Goal: Task Accomplishment & Management: Use online tool/utility

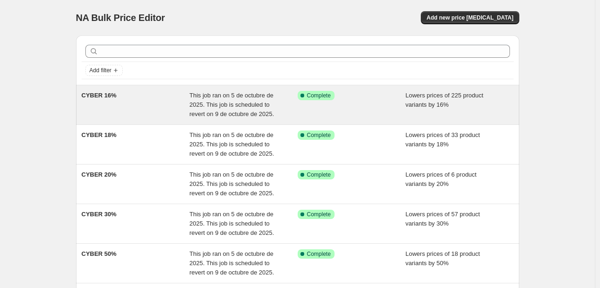
click at [338, 111] on div "Success Complete Complete" at bounding box center [352, 105] width 108 height 28
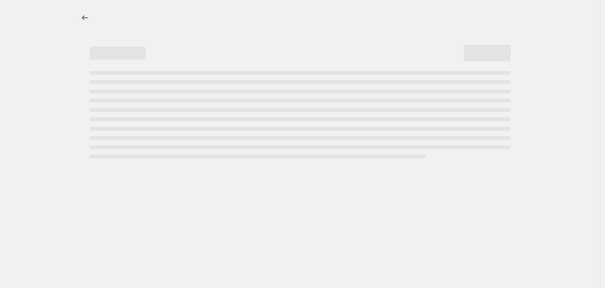
select select "percentage"
select select "tag"
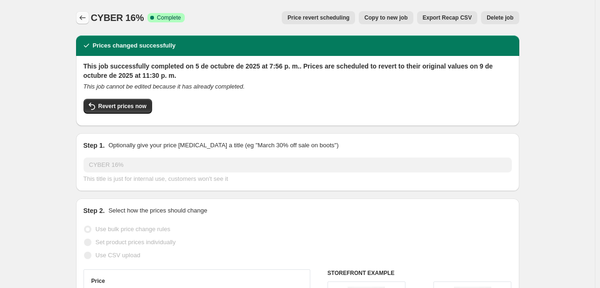
click at [84, 12] on button "Price change jobs" at bounding box center [82, 17] width 13 height 13
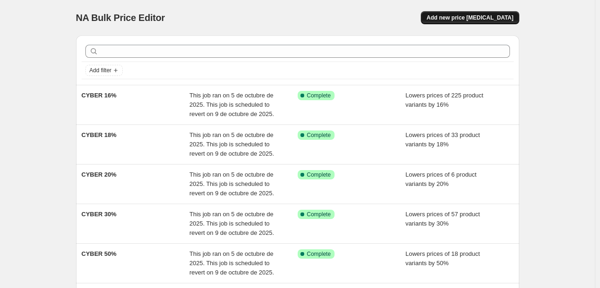
click at [484, 17] on span "Add new price [MEDICAL_DATA]" at bounding box center [470, 17] width 87 height 7
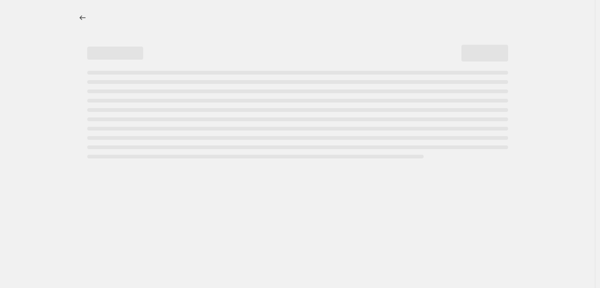
select select "percentage"
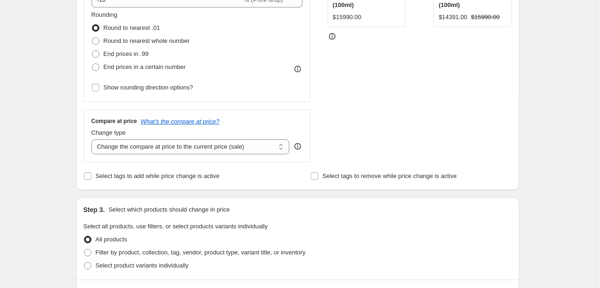
scroll to position [250, 0]
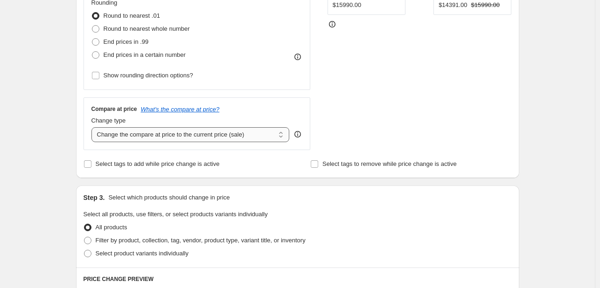
click at [221, 130] on select "Change the compare at price to the current price (sale) Change the compare at p…" at bounding box center [190, 134] width 198 height 15
click at [242, 133] on select "Change the compare at price to the current price (sale) Change the compare at p…" at bounding box center [190, 134] width 198 height 15
click at [233, 132] on select "Change the compare at price to the current price (sale) Change the compare at p…" at bounding box center [190, 134] width 198 height 15
click at [218, 140] on select "Change the compare at price to the current price (sale) Change the compare at p…" at bounding box center [190, 134] width 198 height 15
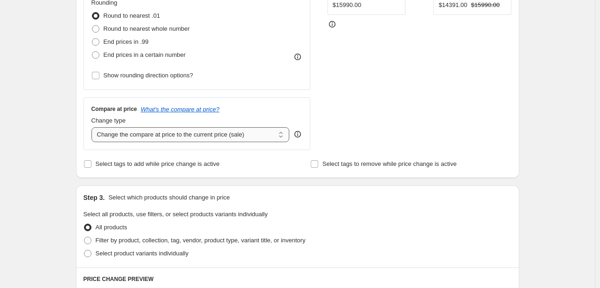
click at [193, 137] on select "Change the compare at price to the current price (sale) Change the compare at p…" at bounding box center [190, 134] width 198 height 15
click at [218, 138] on select "Change the compare at price to the current price (sale) Change the compare at p…" at bounding box center [190, 134] width 198 height 15
click at [194, 107] on icon "What's the compare at price?" at bounding box center [180, 109] width 79 height 7
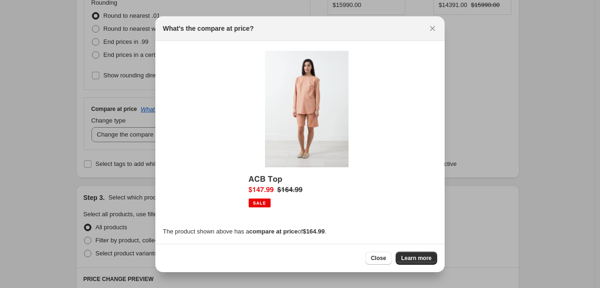
click at [325, 231] on b "$164.99" at bounding box center [314, 231] width 22 height 7
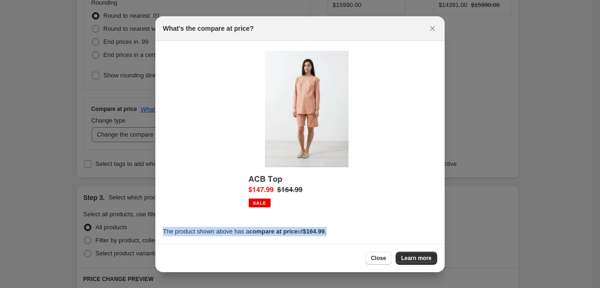
drag, startPoint x: 332, startPoint y: 233, endPoint x: 162, endPoint y: 234, distance: 169.9
click at [162, 234] on section "The product shown above has a compare at price of $164.99 ." at bounding box center [299, 142] width 289 height 203
copy p "The product shown above has a compare at price of $164.99 ."
click at [429, 28] on icon "Close" at bounding box center [432, 28] width 9 height 9
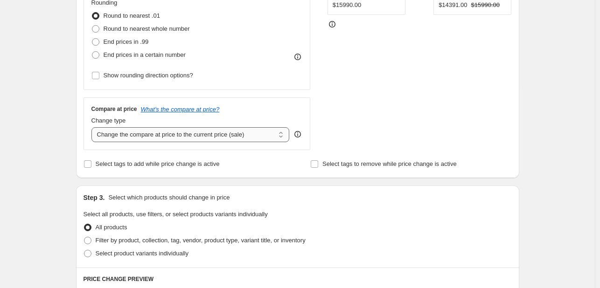
click at [248, 131] on select "Change the compare at price to the current price (sale) Change the compare at p…" at bounding box center [190, 134] width 198 height 15
click at [93, 127] on select "Change the compare at price to the current price (sale) Change the compare at p…" at bounding box center [190, 134] width 198 height 15
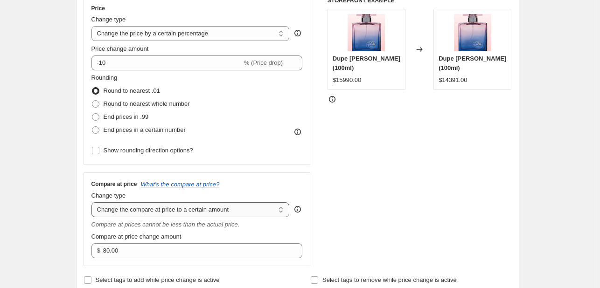
scroll to position [176, 0]
click at [238, 219] on div "Compare at prices cannot be less than the actual price." at bounding box center [196, 223] width 211 height 9
click at [239, 202] on select "Change the compare at price to the current price (sale) Change the compare at p…" at bounding box center [190, 209] width 198 height 15
select select "by"
click at [93, 202] on select "Change the compare at price to the current price (sale) Change the compare at p…" at bounding box center [190, 209] width 198 height 15
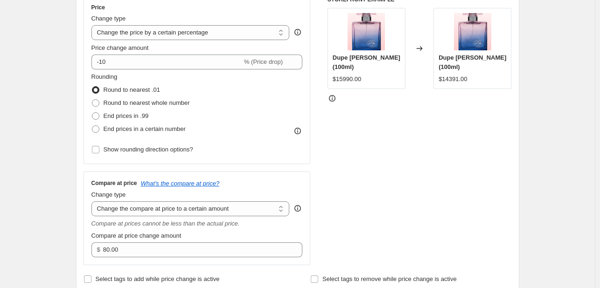
type input "-10.00"
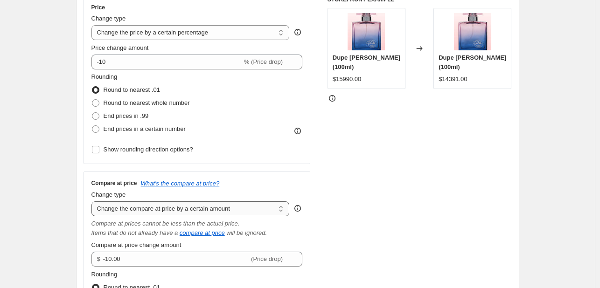
click at [252, 207] on select "Change the compare at price to the current price (sale) Change the compare at p…" at bounding box center [190, 209] width 198 height 15
select select "percentage"
click at [93, 202] on select "Change the compare at price to the current price (sale) Change the compare at p…" at bounding box center [190, 209] width 198 height 15
type input "-15"
click at [248, 214] on select "Change the compare at price to the current price (sale) Change the compare at p…" at bounding box center [190, 209] width 198 height 15
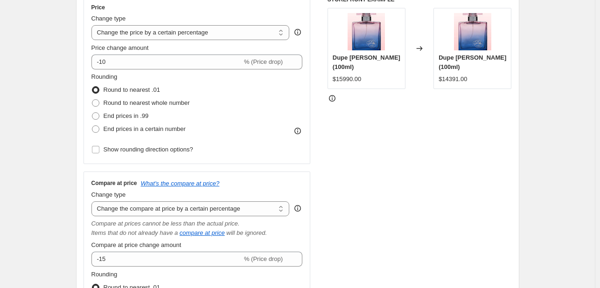
click at [404, 205] on div "STOREFRONT EXAMPLE Dupe [PERSON_NAME] (100ml) $15990.00 Changed to Dupe [PERSON…" at bounding box center [420, 179] width 184 height 366
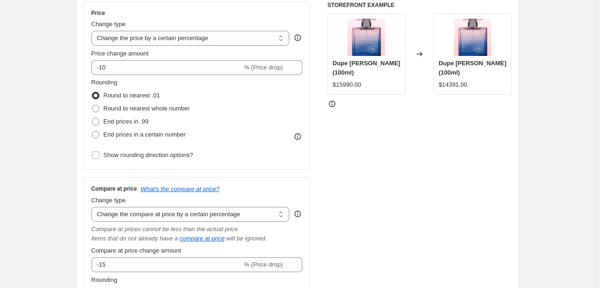
scroll to position [169, 0]
click at [270, 218] on select "Change the compare at price to the current price (sale) Change the compare at p…" at bounding box center [190, 215] width 198 height 15
select select "ep"
click at [93, 208] on select "Change the compare at price to the current price (sale) Change the compare at p…" at bounding box center [190, 215] width 198 height 15
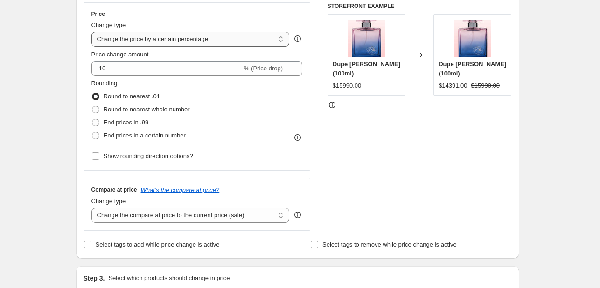
click at [246, 42] on select "Change the price to a certain amount Change the price by a certain amount Chang…" at bounding box center [190, 39] width 198 height 15
select select "to"
click at [93, 32] on select "Change the price to a certain amount Change the price by a certain amount Chang…" at bounding box center [190, 39] width 198 height 15
type input "80.00"
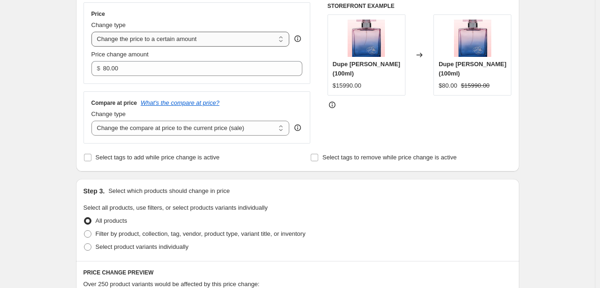
click at [212, 35] on select "Change the price to a certain amount Change the price by a certain amount Chang…" at bounding box center [190, 39] width 198 height 15
select select "by"
click at [93, 32] on select "Change the price to a certain amount Change the price by a certain amount Chang…" at bounding box center [190, 39] width 198 height 15
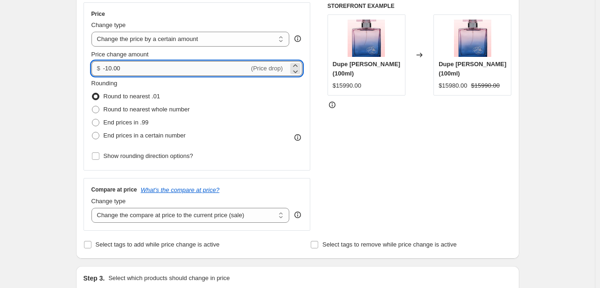
click at [208, 63] on input "-10.00" at bounding box center [176, 68] width 146 height 15
type input "-1"
type input "-30.00"
click at [441, 189] on div "STOREFRONT EXAMPLE Dupe [PERSON_NAME] (100ml) $15990.00 Changed to Dupe [PERSON…" at bounding box center [420, 116] width 184 height 229
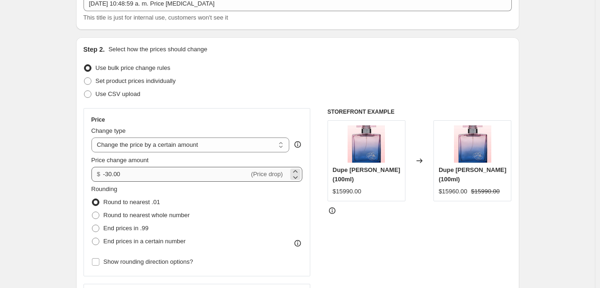
scroll to position [65, 0]
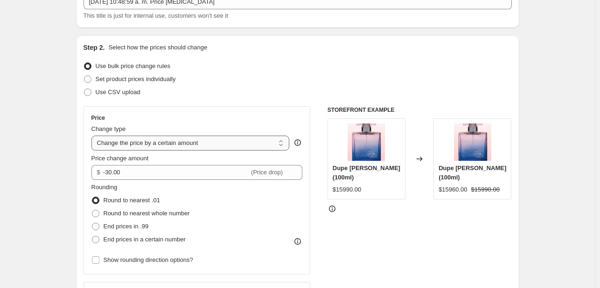
click at [231, 147] on select "Change the price to a certain amount Change the price by a certain amount Chang…" at bounding box center [190, 143] width 198 height 15
click at [232, 116] on div "Price" at bounding box center [196, 117] width 211 height 7
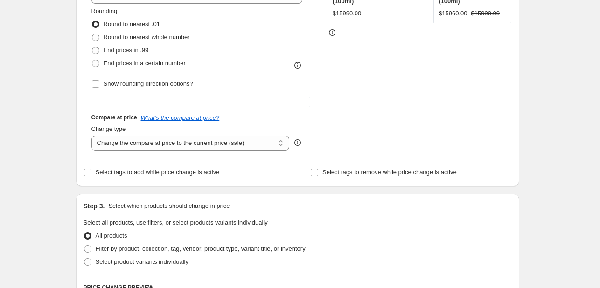
scroll to position [0, 0]
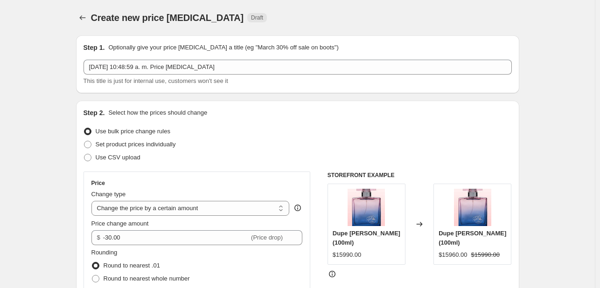
click at [142, 1] on div "Create new price [MEDICAL_DATA]. This page is ready Create new price [MEDICAL_D…" at bounding box center [297, 17] width 443 height 35
click at [83, 25] on div "Create new price [MEDICAL_DATA]. This page is ready Create new price [MEDICAL_D…" at bounding box center [297, 17] width 443 height 35
click at [84, 20] on icon "Price change jobs" at bounding box center [82, 17] width 9 height 9
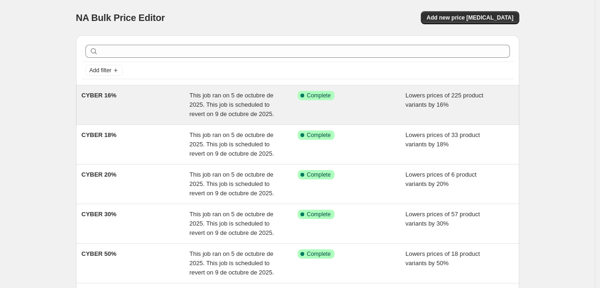
click at [98, 92] on span "CYBER 16%" at bounding box center [99, 95] width 35 height 7
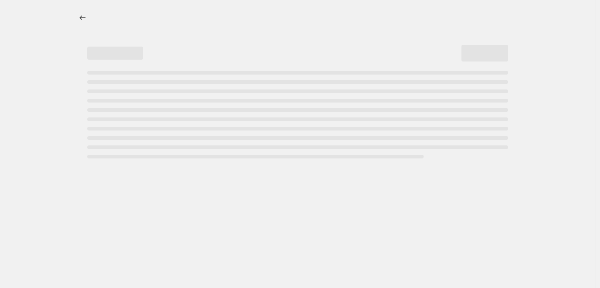
select select "percentage"
select select "tag"
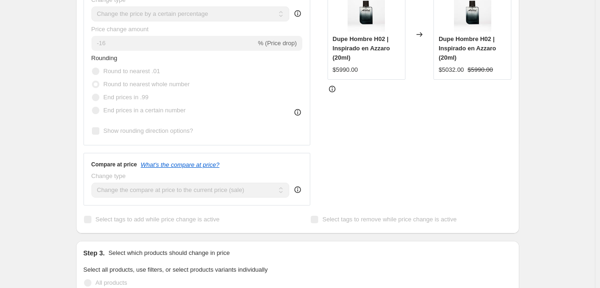
scroll to position [234, 0]
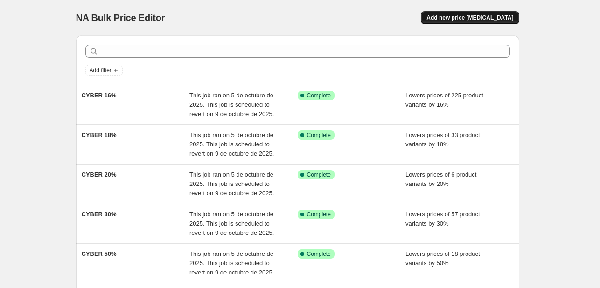
click at [468, 21] on span "Add new price [MEDICAL_DATA]" at bounding box center [470, 17] width 87 height 7
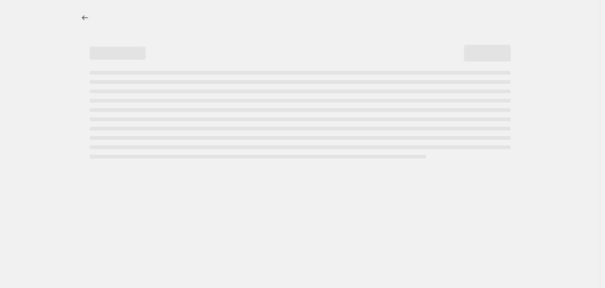
select select "percentage"
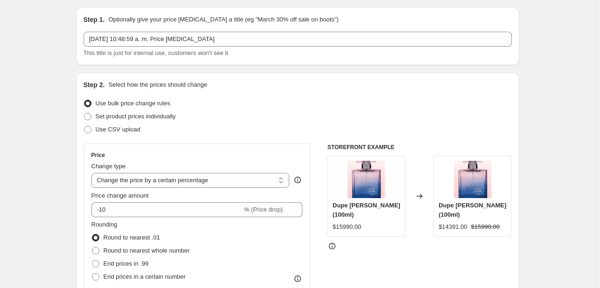
scroll to position [28, 0]
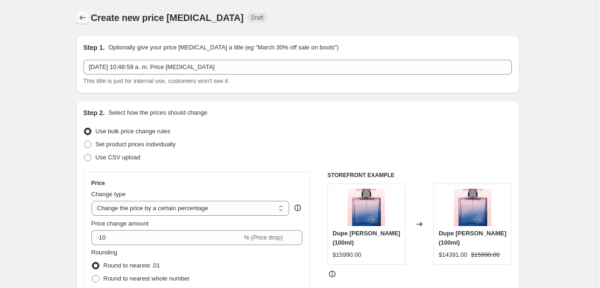
click at [78, 18] on button "Price change jobs" at bounding box center [82, 17] width 13 height 13
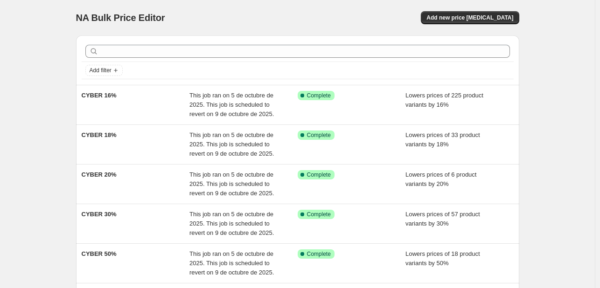
click at [76, 118] on div "Add filter CYBER 16% This job ran on 5 de octubre de 2025. This job is schedule…" at bounding box center [294, 213] width 451 height 370
click at [462, 21] on span "Add new price [MEDICAL_DATA]" at bounding box center [470, 17] width 87 height 7
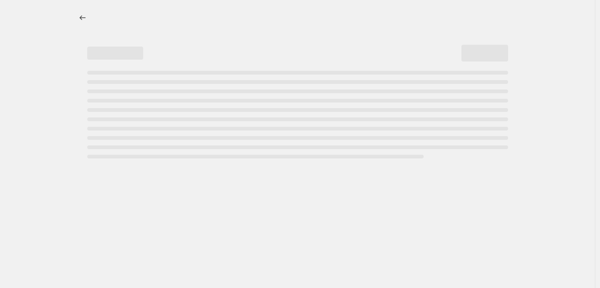
select select "percentage"
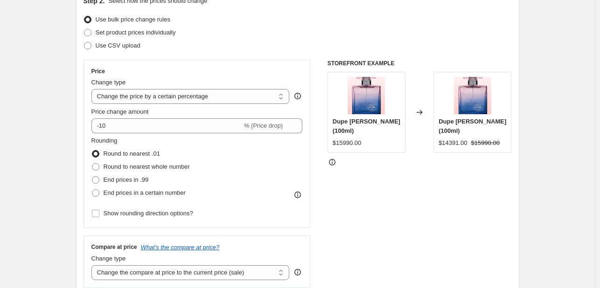
scroll to position [151, 0]
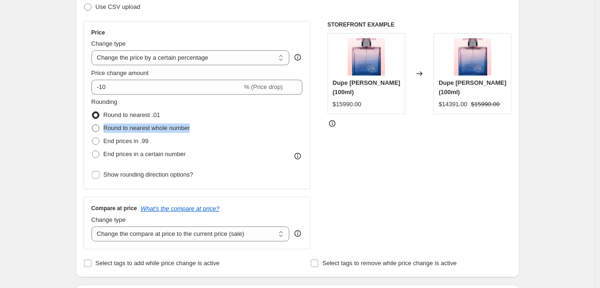
drag, startPoint x: 192, startPoint y: 129, endPoint x: 103, endPoint y: 132, distance: 88.7
click at [103, 132] on div "Rounding Round to nearest .01 Round to nearest whole number End prices in .99 E…" at bounding box center [196, 129] width 211 height 63
copy label "Round to nearest whole number"
click at [97, 127] on span at bounding box center [95, 128] width 7 height 7
click at [92, 125] on input "Round to nearest whole number" at bounding box center [92, 125] width 0 height 0
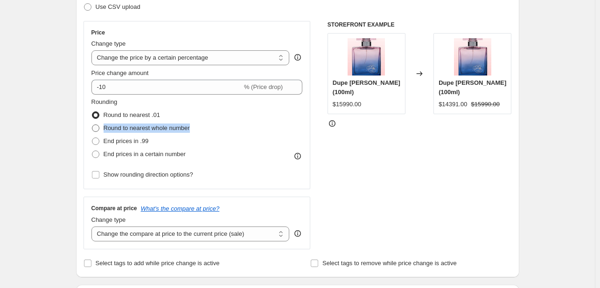
radio input "true"
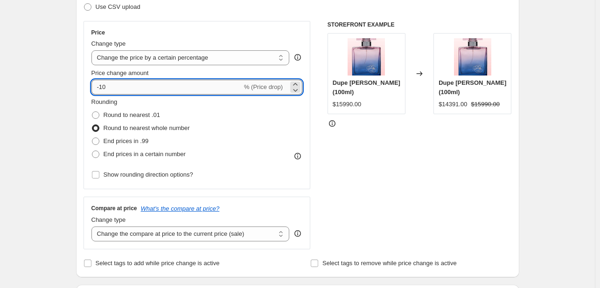
click at [122, 89] on input "-10" at bounding box center [166, 87] width 151 height 15
type input "-1"
type input "-10"
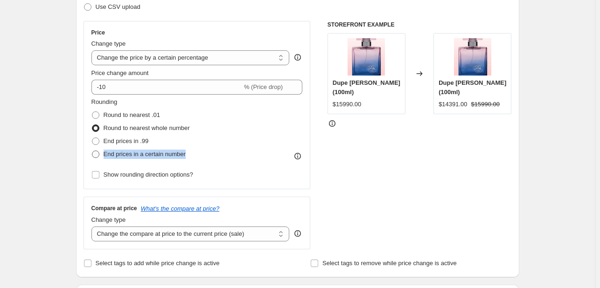
drag, startPoint x: 189, startPoint y: 156, endPoint x: 106, endPoint y: 156, distance: 82.6
click at [106, 156] on div "End prices in a certain number" at bounding box center [140, 154] width 98 height 13
copy span "End prices in a certain number"
click at [99, 145] on span at bounding box center [95, 141] width 7 height 7
click at [92, 138] on input "End prices in .99" at bounding box center [92, 138] width 0 height 0
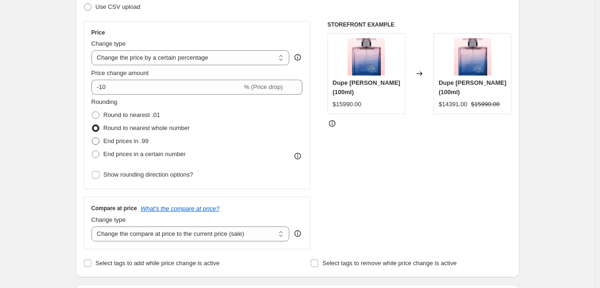
radio input "true"
click at [99, 129] on span at bounding box center [95, 128] width 7 height 7
click at [92, 125] on input "Round to nearest whole number" at bounding box center [92, 125] width 0 height 0
radio input "true"
click at [98, 144] on span at bounding box center [95, 141] width 7 height 7
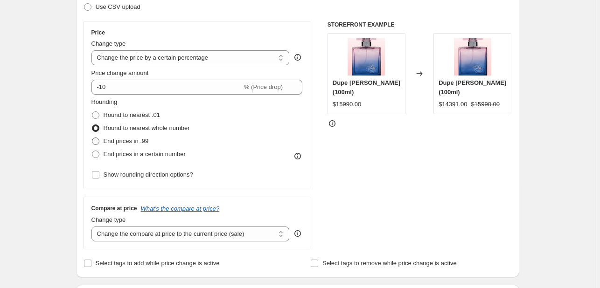
click at [92, 138] on input "End prices in .99" at bounding box center [92, 138] width 0 height 0
radio input "true"
click at [131, 129] on span "Round to nearest whole number" at bounding box center [147, 128] width 86 height 7
click at [92, 125] on input "Round to nearest whole number" at bounding box center [92, 125] width 0 height 0
radio input "true"
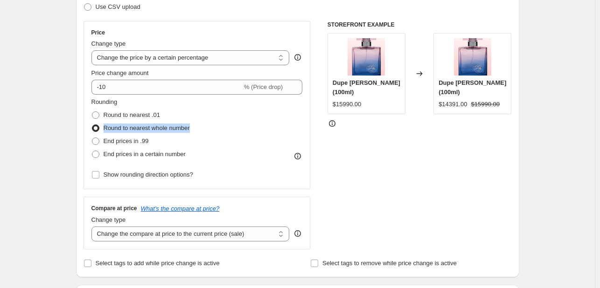
drag, startPoint x: 193, startPoint y: 128, endPoint x: 104, endPoint y: 130, distance: 89.2
click at [104, 130] on div "Rounding Round to nearest .01 Round to nearest whole number End prices in .99 E…" at bounding box center [196, 129] width 211 height 63
copy span "Round to nearest whole number"
drag, startPoint x: 162, startPoint y: 115, endPoint x: 104, endPoint y: 117, distance: 58.8
click at [104, 117] on div "Round to nearest .01" at bounding box center [140, 115] width 98 height 13
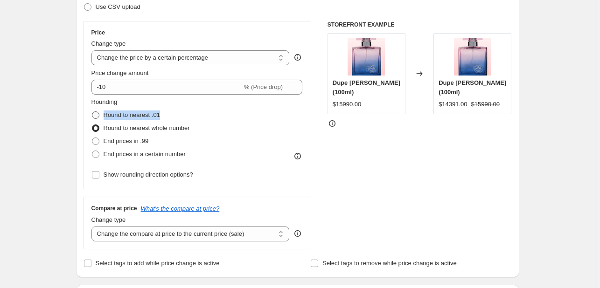
copy span "Round to nearest .01"
drag, startPoint x: 201, startPoint y: 176, endPoint x: 107, endPoint y: 176, distance: 94.3
click at [107, 176] on div "Rounding Round to nearest .01 Round to nearest whole number End prices in .99 E…" at bounding box center [196, 140] width 211 height 84
copy span "Show rounding direction options?"
click at [99, 175] on input "Show rounding direction options?" at bounding box center [95, 174] width 7 height 7
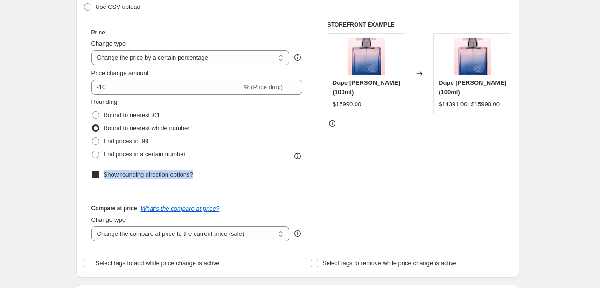
checkbox input "true"
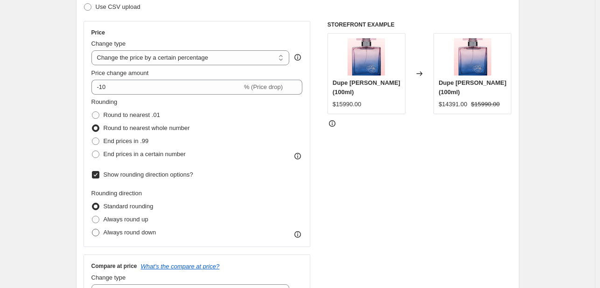
click at [99, 234] on span at bounding box center [95, 232] width 7 height 7
click at [92, 230] on input "Always round down" at bounding box center [92, 229] width 0 height 0
radio input "true"
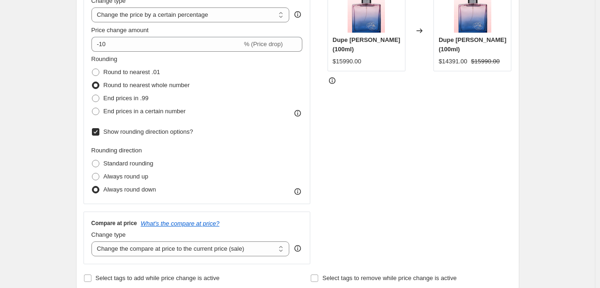
scroll to position [190, 0]
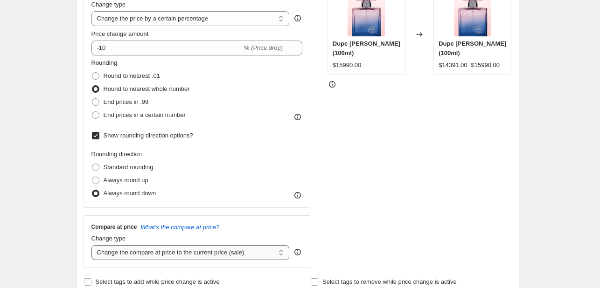
click at [271, 254] on select "Change the compare at price to the current price (sale) Change the compare at p…" at bounding box center [190, 252] width 198 height 15
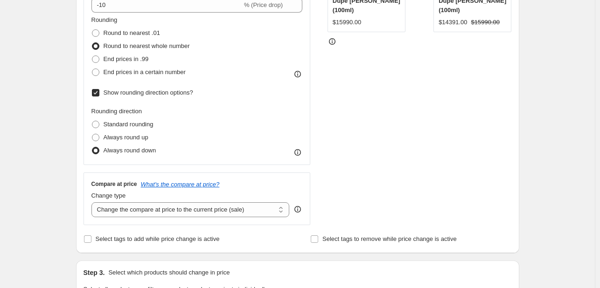
scroll to position [233, 0]
click at [283, 213] on select "Change the compare at price to the current price (sale) Change the compare at p…" at bounding box center [190, 209] width 198 height 15
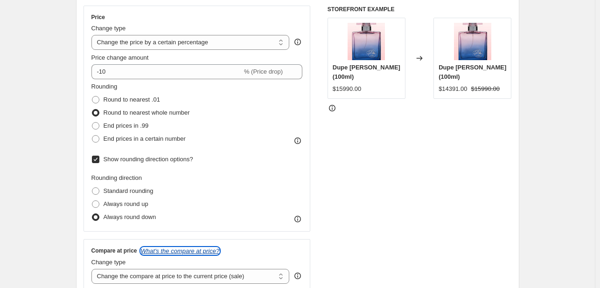
click at [203, 251] on icon "What's the compare at price?" at bounding box center [180, 251] width 79 height 7
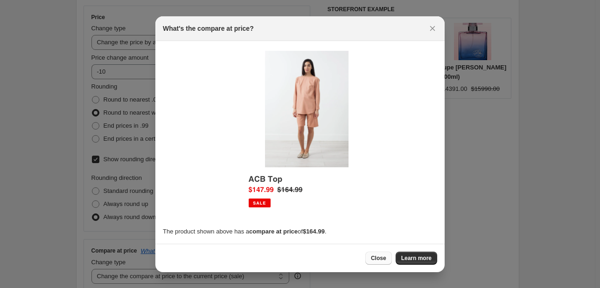
click at [377, 256] on span "Close" at bounding box center [378, 258] width 15 height 7
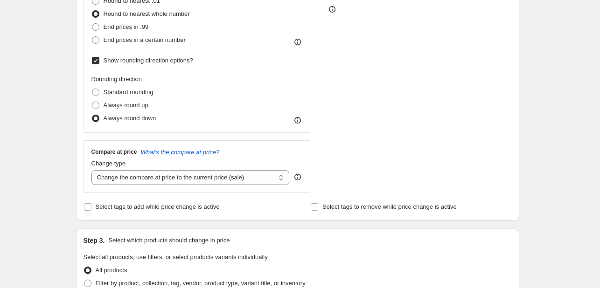
scroll to position [265, 0]
click at [280, 171] on select "Change the compare at price to the current price (sale) Change the compare at p…" at bounding box center [190, 177] width 198 height 15
click at [93, 170] on select "Change the compare at price to the current price (sale) Change the compare at p…" at bounding box center [190, 177] width 198 height 15
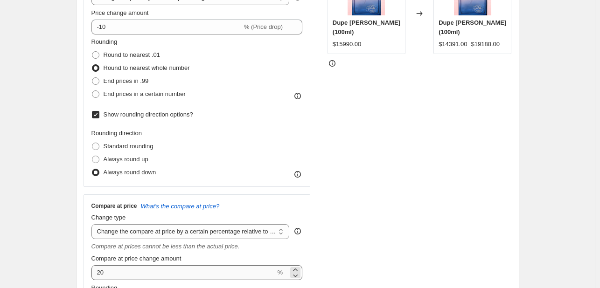
scroll to position [252, 0]
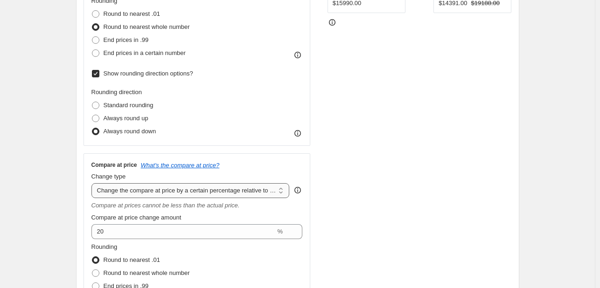
click at [183, 194] on select "Change the compare at price to the current price (sale) Change the compare at p…" at bounding box center [190, 190] width 198 height 15
click at [93, 183] on select "Change the compare at price to the current price (sale) Change the compare at p…" at bounding box center [190, 190] width 198 height 15
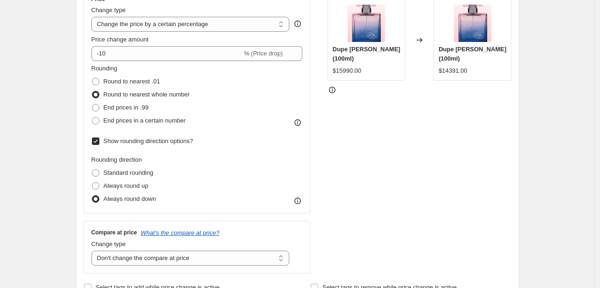
scroll to position [185, 0]
click at [252, 260] on select "Change the compare at price to the current price (sale) Change the compare at p…" at bounding box center [190, 258] width 198 height 15
select select "ep"
click at [93, 251] on select "Change the compare at price to the current price (sale) Change the compare at p…" at bounding box center [190, 258] width 198 height 15
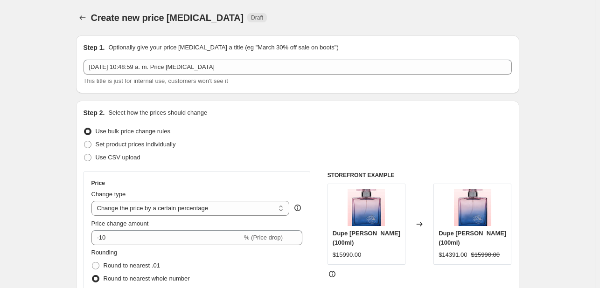
click at [303, 15] on div "Create new price [MEDICAL_DATA] Draft" at bounding box center [240, 17] width 299 height 13
click at [78, 16] on button "Price change jobs" at bounding box center [82, 17] width 13 height 13
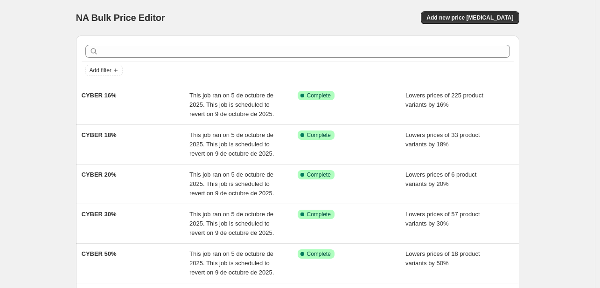
click at [41, 88] on div "NA Bulk Price Editor. This page is ready NA Bulk Price Editor Add new price [ME…" at bounding box center [297, 227] width 595 height 455
click at [456, 15] on span "Add new price [MEDICAL_DATA]" at bounding box center [470, 17] width 87 height 7
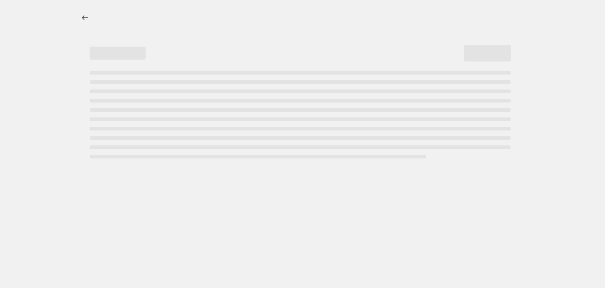
select select "percentage"
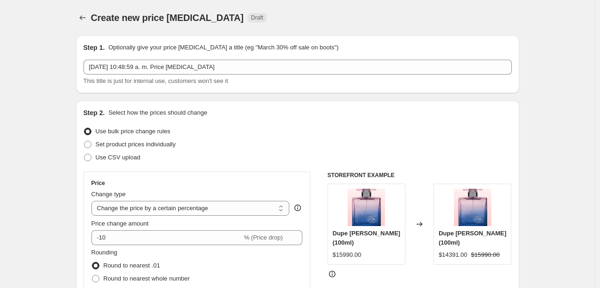
drag, startPoint x: 562, startPoint y: 133, endPoint x: 348, endPoint y: 23, distance: 241.1
click at [348, 23] on div "Create new price [MEDICAL_DATA] Draft" at bounding box center [240, 17] width 299 height 13
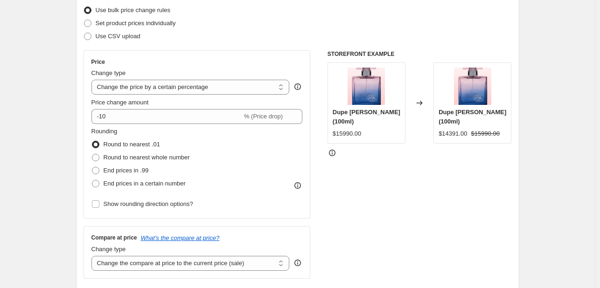
scroll to position [124, 0]
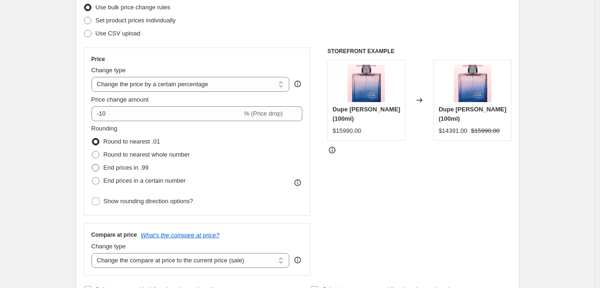
click at [98, 166] on span at bounding box center [95, 167] width 7 height 7
click at [92, 165] on input "End prices in .99" at bounding box center [92, 164] width 0 height 0
radio input "true"
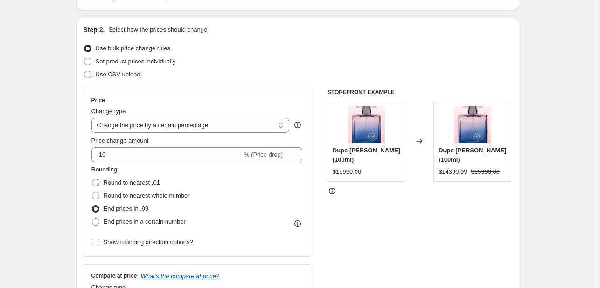
scroll to position [84, 0]
click at [263, 119] on select "Change the price to a certain amount Change the price by a certain amount Chang…" at bounding box center [190, 125] width 198 height 15
click at [265, 126] on select "Change the price to a certain amount Change the price by a certain amount Chang…" at bounding box center [190, 125] width 198 height 15
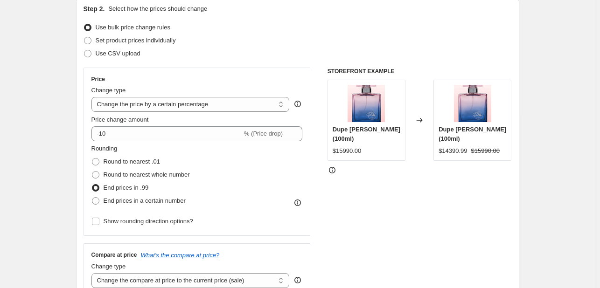
scroll to position [87, 0]
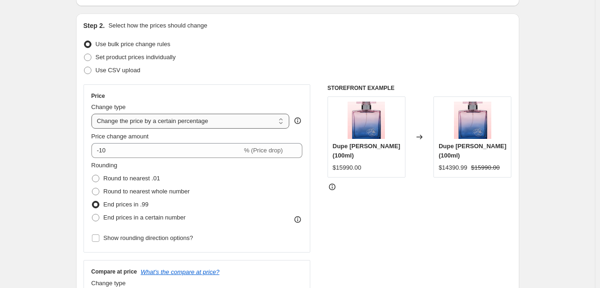
click at [278, 123] on select "Change the price to a certain amount Change the price by a certain amount Chang…" at bounding box center [190, 121] width 198 height 15
click at [289, 124] on select "Change the price to a certain amount Change the price by a certain amount Chang…" at bounding box center [190, 121] width 198 height 15
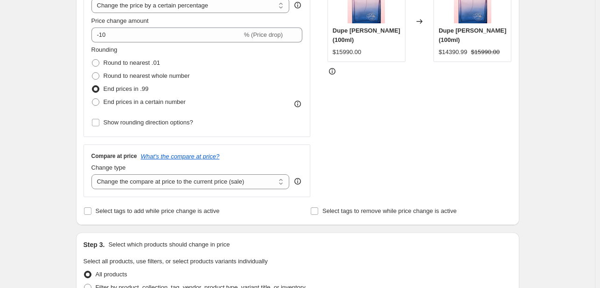
scroll to position [205, 0]
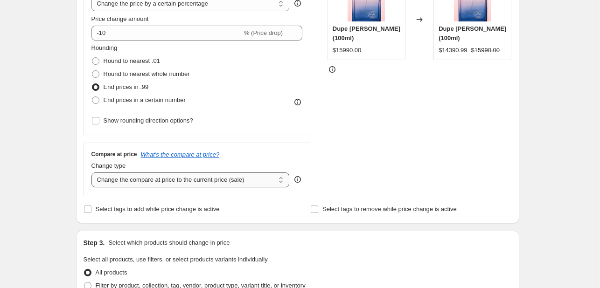
click at [229, 181] on select "Change the compare at price to the current price (sale) Change the compare at p…" at bounding box center [190, 180] width 198 height 15
drag, startPoint x: 231, startPoint y: 210, endPoint x: 98, endPoint y: 210, distance: 133.0
click at [98, 210] on div "Select tags to add while price change is active" at bounding box center [184, 209] width 201 height 13
copy span "Select tags to add while price change is active"
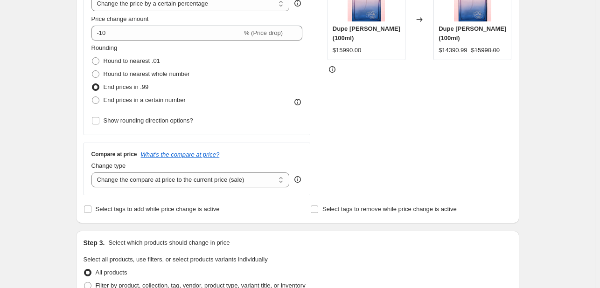
click at [53, 184] on div "Create new price [MEDICAL_DATA]. This page is ready Create new price [MEDICAL_D…" at bounding box center [297, 261] width 595 height 933
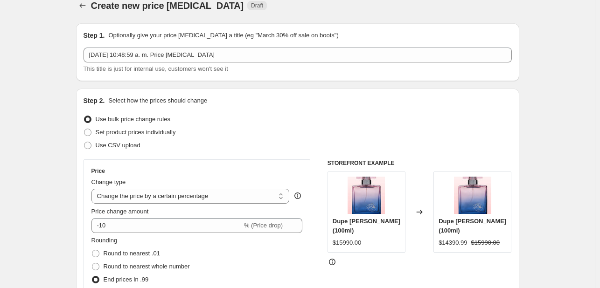
scroll to position [0, 0]
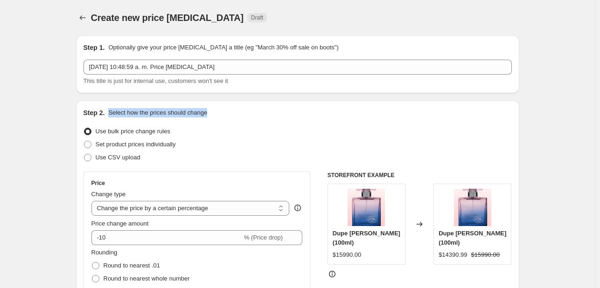
drag, startPoint x: 210, startPoint y: 113, endPoint x: 110, endPoint y: 108, distance: 100.0
click at [110, 108] on div "Step 2. Select how the prices should change" at bounding box center [298, 112] width 428 height 9
copy p "Select how the prices should change"
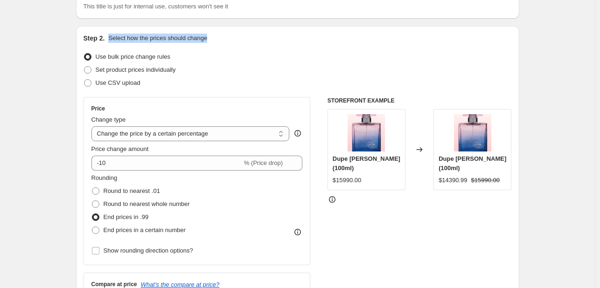
scroll to position [80, 0]
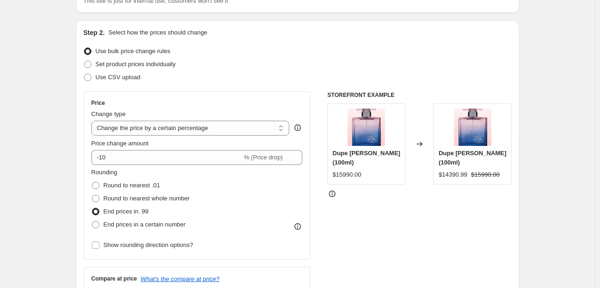
click at [299, 128] on icon at bounding box center [297, 127] width 9 height 9
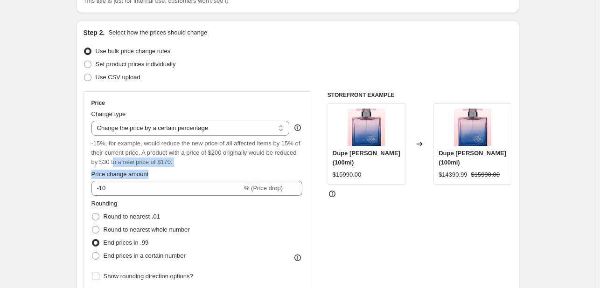
drag, startPoint x: 181, startPoint y: 167, endPoint x: 116, endPoint y: 158, distance: 65.9
click at [116, 158] on div "Price Change type Change the price to a certain amount Change the price by a ce…" at bounding box center [196, 191] width 211 height 184
click at [220, 163] on div "-15%, for example, would reduce the new price of all affected items by 15% of t…" at bounding box center [196, 153] width 211 height 28
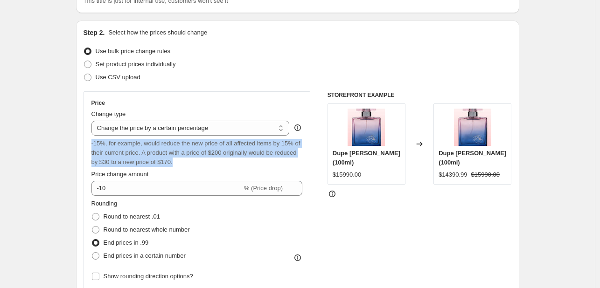
drag, startPoint x: 177, startPoint y: 160, endPoint x: 88, endPoint y: 141, distance: 91.1
click at [88, 141] on div "Price Change type Change the price to a certain amount Change the price by a ce…" at bounding box center [197, 191] width 227 height 200
copy span "-15%, for example, would reduce the new price of all affected items by 15% of t…"
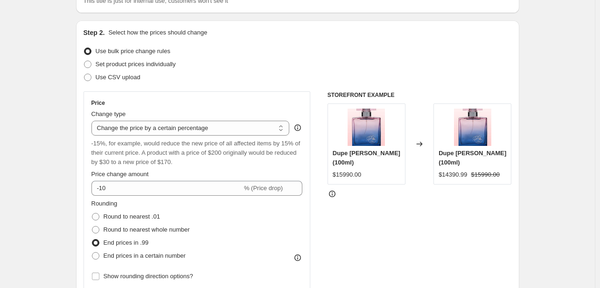
click at [175, 107] on div "Price Change type Change the price to a certain amount Change the price by a ce…" at bounding box center [196, 191] width 211 height 184
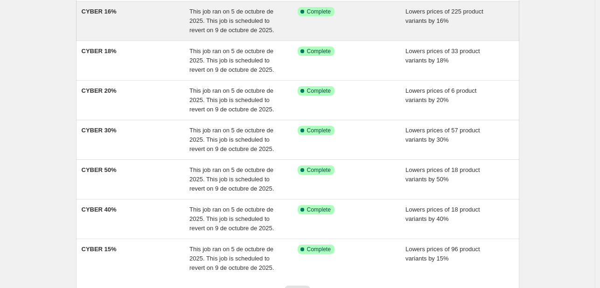
scroll to position [49, 0]
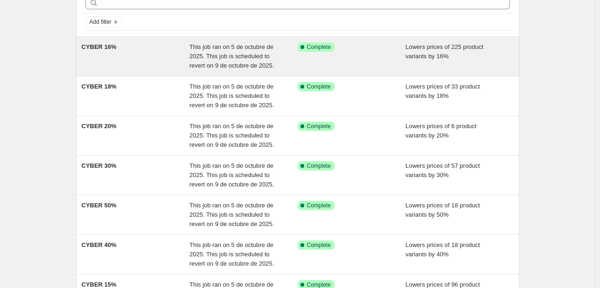
click at [159, 60] on div "CYBER 16%" at bounding box center [136, 56] width 108 height 28
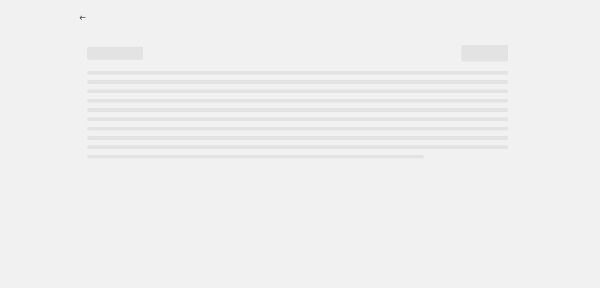
select select "percentage"
select select "tag"
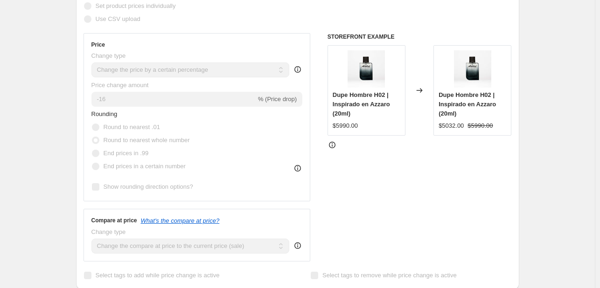
scroll to position [255, 0]
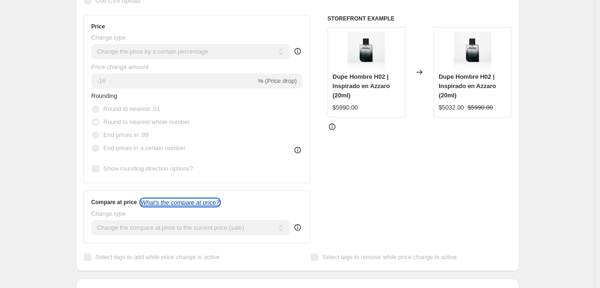
click at [189, 206] on icon "What's the compare at price?" at bounding box center [180, 202] width 79 height 7
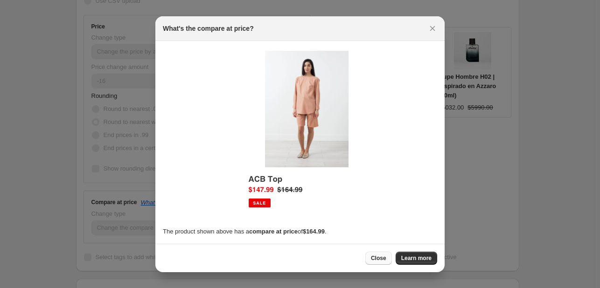
click at [379, 256] on span "Close" at bounding box center [378, 258] width 15 height 7
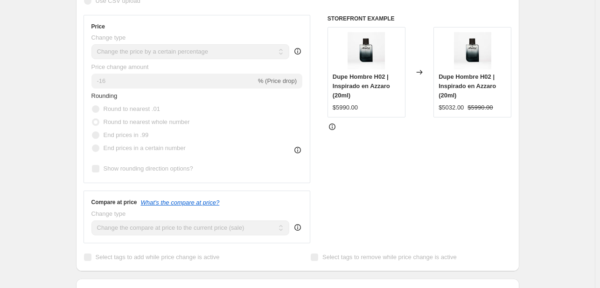
scroll to position [289, 0]
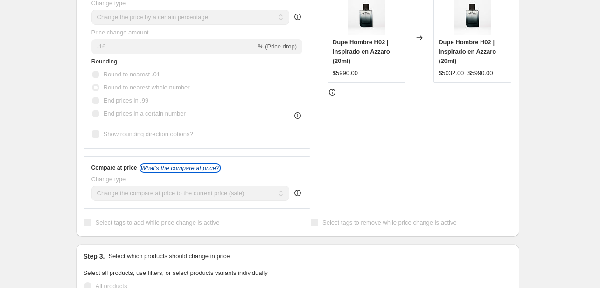
click at [189, 168] on icon "What's the compare at price?" at bounding box center [180, 168] width 79 height 7
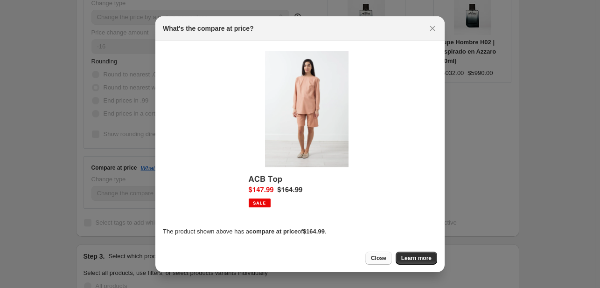
click at [381, 259] on span "Close" at bounding box center [378, 258] width 15 height 7
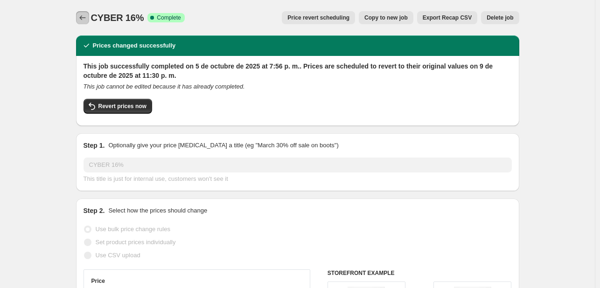
click at [84, 18] on icon "Price change jobs" at bounding box center [82, 17] width 9 height 9
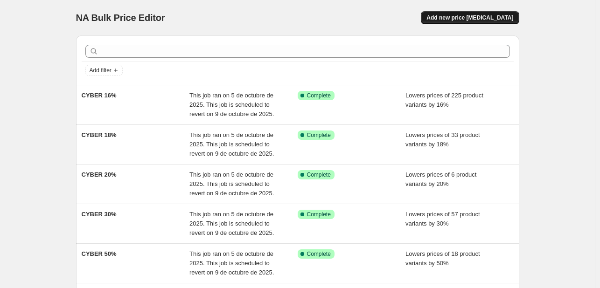
click at [470, 18] on span "Add new price [MEDICAL_DATA]" at bounding box center [470, 17] width 87 height 7
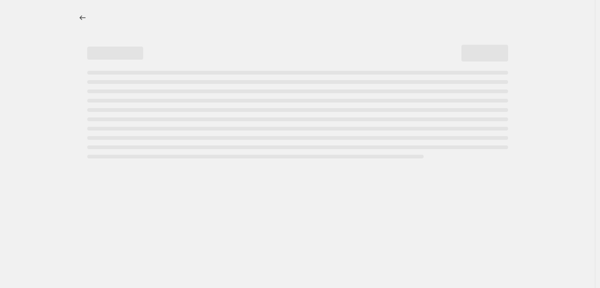
select select "percentage"
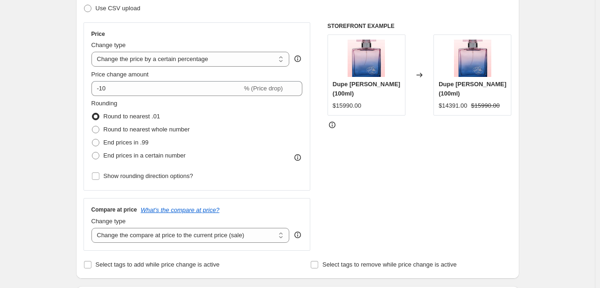
scroll to position [153, 0]
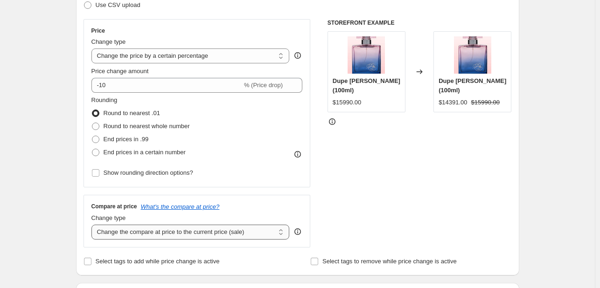
click at [277, 232] on select "Change the compare at price to the current price (sale) Change the compare at p…" at bounding box center [190, 232] width 198 height 15
click at [93, 225] on select "Change the compare at price to the current price (sale) Change the compare at p…" at bounding box center [190, 232] width 198 height 15
click at [328, 193] on div "Price Change type Change the price to a certain amount Change the price by a ce…" at bounding box center [298, 133] width 428 height 229
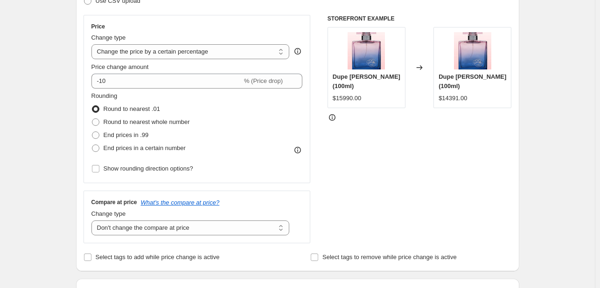
scroll to position [158, 0]
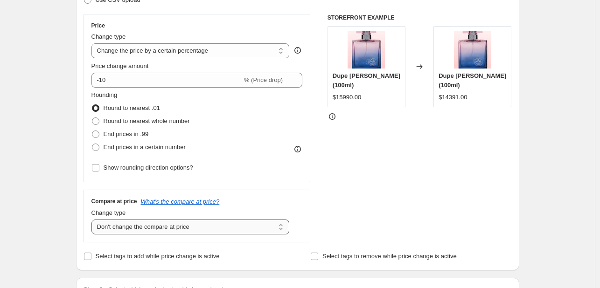
click at [249, 227] on select "Change the compare at price to the current price (sale) Change the compare at p…" at bounding box center [190, 227] width 198 height 15
click at [93, 220] on select "Change the compare at price to the current price (sale) Change the compare at p…" at bounding box center [190, 227] width 198 height 15
click at [238, 228] on select "Change the compare at price to the current price (sale) Change the compare at p…" at bounding box center [190, 227] width 198 height 15
click at [93, 220] on select "Change the compare at price to the current price (sale) Change the compare at p…" at bounding box center [190, 227] width 198 height 15
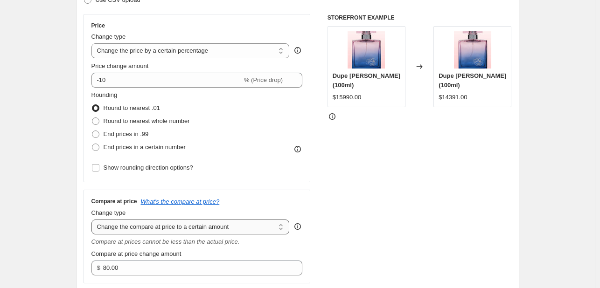
click at [234, 224] on select "Change the compare at price to the current price (sale) Change the compare at p…" at bounding box center [190, 227] width 198 height 15
select select "by"
click at [93, 220] on select "Change the compare at price to the current price (sale) Change the compare at p…" at bounding box center [190, 227] width 198 height 15
type input "-10.00"
click at [228, 224] on select "Change the compare at price to the current price (sale) Change the compare at p…" at bounding box center [190, 227] width 198 height 15
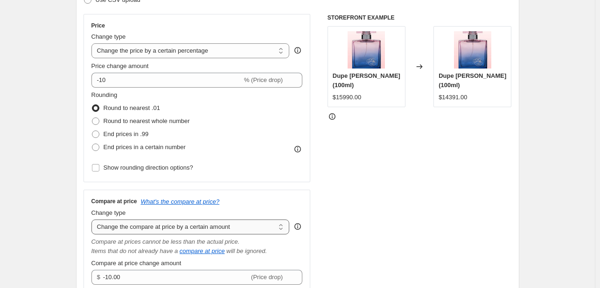
select select "percentage"
click at [93, 220] on select "Change the compare at price to the current price (sale) Change the compare at p…" at bounding box center [190, 227] width 198 height 15
type input "-15"
click at [230, 228] on select "Change the compare at price to the current price (sale) Change the compare at p…" at bounding box center [190, 227] width 198 height 15
select select "bp"
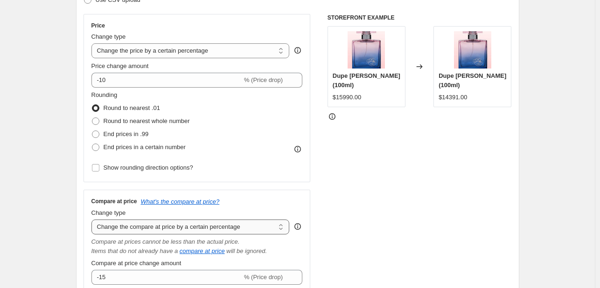
click at [93, 220] on select "Change the compare at price to the current price (sale) Change the compare at p…" at bounding box center [190, 227] width 198 height 15
type input "12.00"
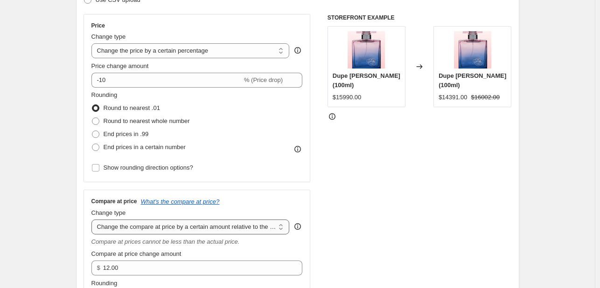
click at [220, 230] on select "Change the compare at price to the current price (sale) Change the compare at p…" at bounding box center [190, 227] width 198 height 15
select select "pp"
click at [93, 220] on select "Change the compare at price to the current price (sale) Change the compare at p…" at bounding box center [190, 227] width 198 height 15
type input "20"
click at [225, 226] on select "Change the compare at price to the current price (sale) Change the compare at p…" at bounding box center [190, 227] width 198 height 15
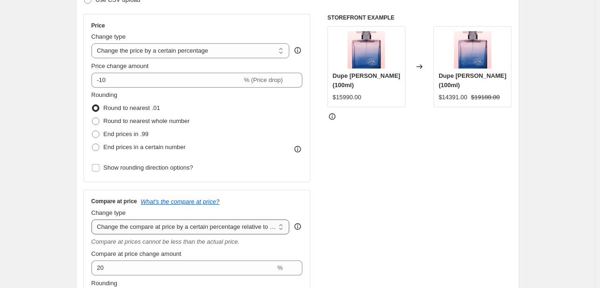
click at [93, 220] on select "Change the compare at price to the current price (sale) Change the compare at p…" at bounding box center [190, 227] width 198 height 15
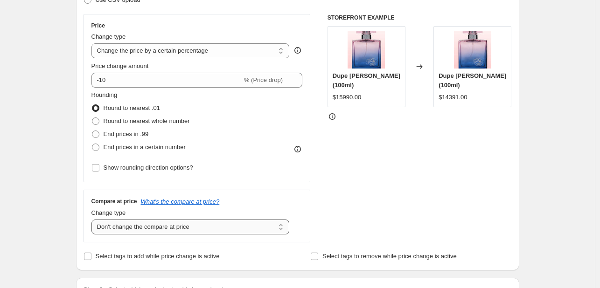
click at [211, 226] on select "Change the compare at price to the current price (sale) Change the compare at p…" at bounding box center [190, 227] width 198 height 15
click at [93, 220] on select "Change the compare at price to the current price (sale) Change the compare at p…" at bounding box center [190, 227] width 198 height 15
click at [196, 224] on select "Change the compare at price to the current price (sale) Change the compare at p…" at bounding box center [190, 227] width 198 height 15
click at [93, 220] on select "Change the compare at price to the current price (sale) Change the compare at p…" at bounding box center [190, 227] width 198 height 15
click at [191, 226] on select "Change the compare at price to the current price (sale) Change the compare at p…" at bounding box center [190, 227] width 198 height 15
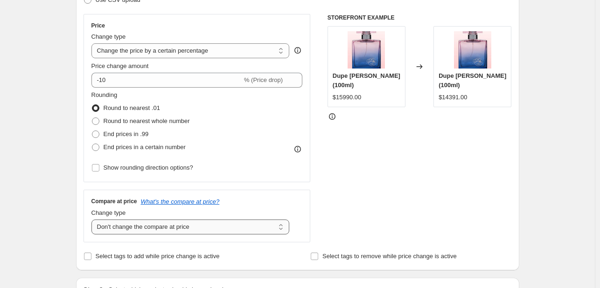
select select "ep"
click at [93, 220] on select "Change the compare at price to the current price (sale) Change the compare at p…" at bounding box center [190, 227] width 198 height 15
click at [250, 226] on select "Change the compare at price to the current price (sale) Change the compare at p…" at bounding box center [190, 227] width 198 height 15
click at [386, 196] on div "STOREFRONT EXAMPLE [PERSON_NAME] (100ml) $15990.00 Changed to Dupe [PERSON_NAME…" at bounding box center [420, 128] width 184 height 229
click at [273, 238] on div "Compare at price What's the compare at price? Change type Change the compare at…" at bounding box center [197, 216] width 227 height 52
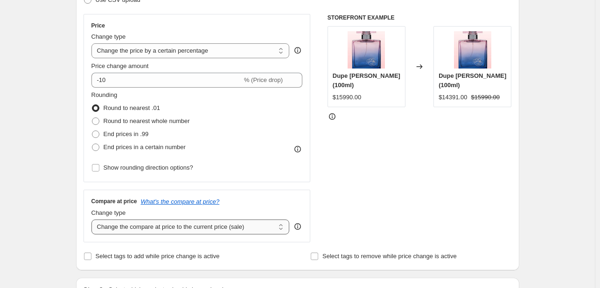
click at [265, 226] on select "Change the compare at price to the current price (sale) Change the compare at p…" at bounding box center [190, 227] width 198 height 15
click at [265, 225] on select "Change the compare at price to the current price (sale) Change the compare at p…" at bounding box center [190, 227] width 198 height 15
click at [210, 47] on select "Change the price to a certain amount Change the price by a certain amount Chang…" at bounding box center [190, 50] width 198 height 15
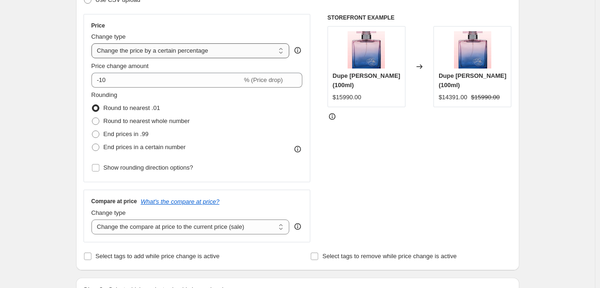
select select "to"
click at [93, 43] on select "Change the price to a certain amount Change the price by a certain amount Chang…" at bounding box center [190, 50] width 198 height 15
type input "80.00"
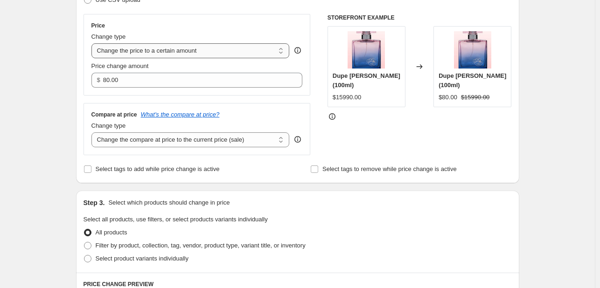
click at [192, 54] on select "Change the price to a certain amount Change the price by a certain amount Chang…" at bounding box center [190, 50] width 198 height 15
select select "by"
click at [93, 43] on select "Change the price to a certain amount Change the price by a certain amount Chang…" at bounding box center [190, 50] width 198 height 15
type input "-10.00"
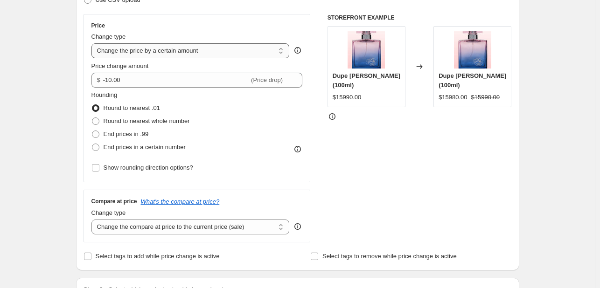
click at [197, 51] on select "Change the price to a certain amount Change the price by a certain amount Chang…" at bounding box center [190, 50] width 198 height 15
select select "percentage"
click at [93, 43] on select "Change the price to a certain amount Change the price by a certain amount Chang…" at bounding box center [190, 50] width 198 height 15
type input "-15"
click at [195, 49] on select "Change the price to a certain amount Change the price by a certain amount Chang…" at bounding box center [190, 50] width 198 height 15
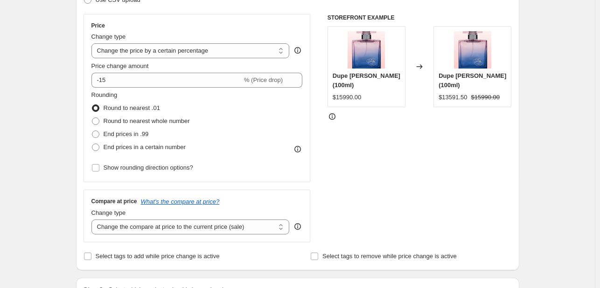
click at [98, 133] on span at bounding box center [95, 134] width 7 height 7
click at [92, 131] on input "End prices in .99" at bounding box center [92, 131] width 0 height 0
radio input "true"
click at [97, 109] on span at bounding box center [95, 108] width 7 height 7
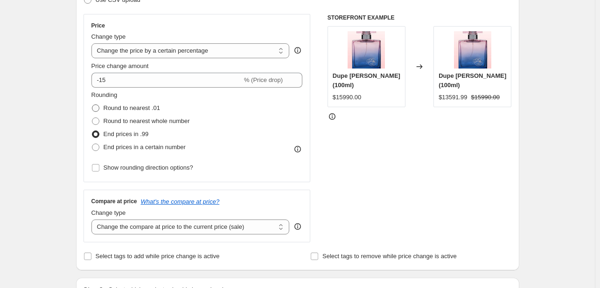
click at [92, 105] on input "Round to nearest .01" at bounding box center [92, 105] width 0 height 0
radio input "true"
click at [96, 121] on span at bounding box center [95, 121] width 7 height 7
click at [92, 118] on input "Round to nearest whole number" at bounding box center [92, 118] width 0 height 0
radio input "true"
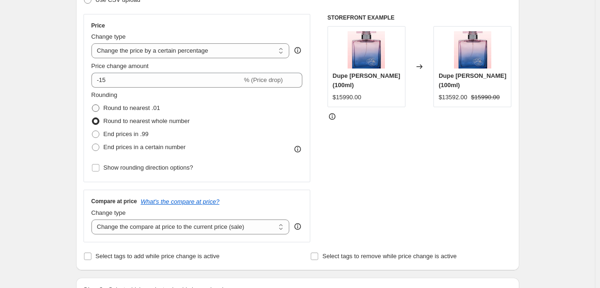
click at [99, 109] on span at bounding box center [95, 108] width 7 height 7
click at [92, 105] on input "Round to nearest .01" at bounding box center [92, 105] width 0 height 0
radio input "true"
click at [96, 120] on span at bounding box center [95, 121] width 7 height 7
click at [92, 118] on input "Round to nearest whole number" at bounding box center [92, 118] width 0 height 0
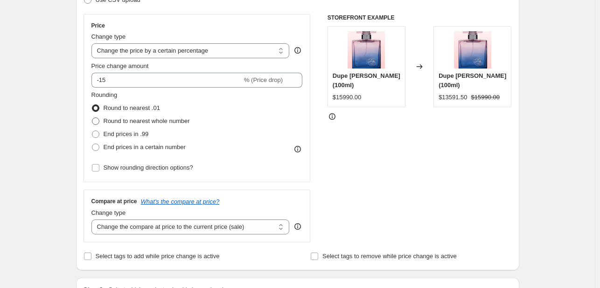
radio input "true"
click at [96, 110] on span at bounding box center [95, 108] width 7 height 7
click at [92, 105] on input "Round to nearest .01" at bounding box center [92, 105] width 0 height 0
radio input "true"
click at [98, 119] on span at bounding box center [95, 121] width 7 height 7
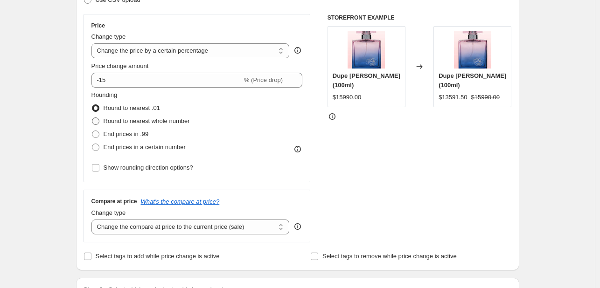
click at [92, 118] on input "Round to nearest whole number" at bounding box center [92, 118] width 0 height 0
radio input "true"
click at [99, 133] on span at bounding box center [95, 134] width 7 height 7
click at [92, 131] on input "End prices in .99" at bounding box center [92, 131] width 0 height 0
radio input "true"
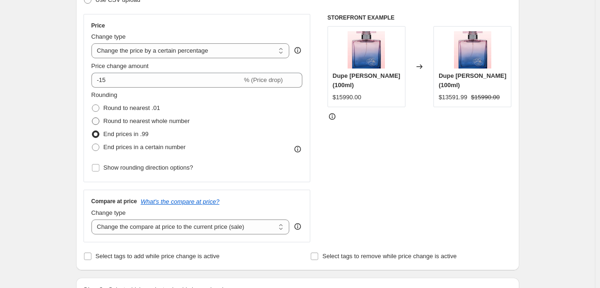
click at [98, 120] on span at bounding box center [95, 121] width 7 height 7
click at [92, 118] on input "Round to nearest whole number" at bounding box center [92, 118] width 0 height 0
radio input "true"
click at [99, 135] on span at bounding box center [95, 134] width 7 height 7
click at [92, 131] on input "End prices in .99" at bounding box center [92, 131] width 0 height 0
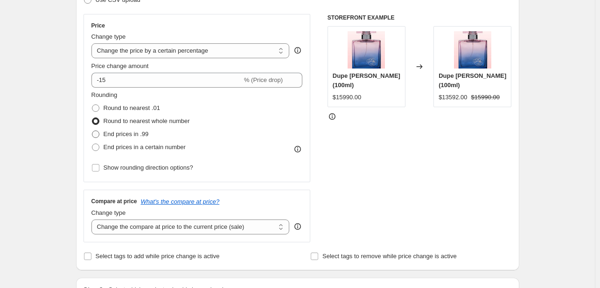
radio input "true"
click at [99, 120] on span at bounding box center [95, 121] width 7 height 7
click at [92, 118] on input "Round to nearest whole number" at bounding box center [92, 118] width 0 height 0
radio input "true"
click at [97, 133] on span at bounding box center [95, 134] width 7 height 7
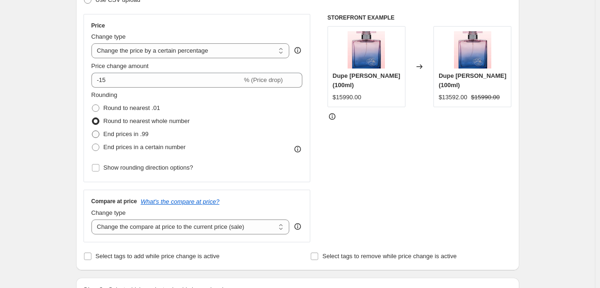
click at [92, 131] on input "End prices in .99" at bounding box center [92, 131] width 0 height 0
radio input "true"
click at [99, 148] on span at bounding box center [95, 147] width 7 height 7
click at [92, 144] on input "End prices in a certain number" at bounding box center [92, 144] width 0 height 0
radio input "true"
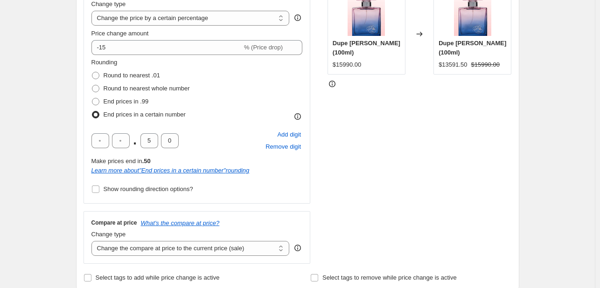
scroll to position [189, 0]
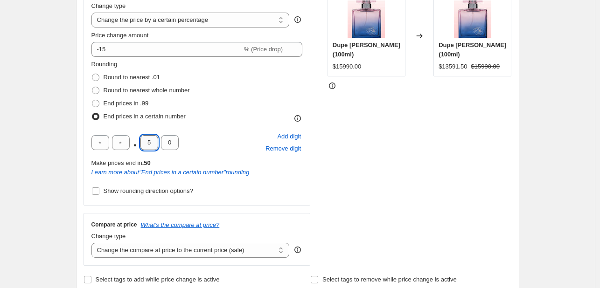
click at [157, 145] on input "5" at bounding box center [149, 142] width 18 height 15
type input "9"
click at [154, 143] on input "9" at bounding box center [149, 142] width 18 height 15
type input "4"
click at [100, 140] on input "text" at bounding box center [100, 142] width 18 height 15
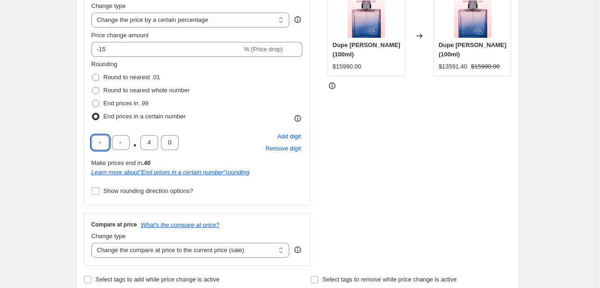
type input "9"
type input "0"
click at [129, 140] on input "0" at bounding box center [121, 142] width 18 height 15
type input "9"
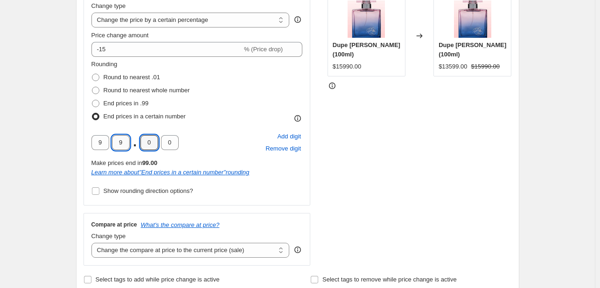
click at [129, 140] on input "9" at bounding box center [121, 142] width 18 height 15
type input "0"
click at [290, 136] on span "Add digit" at bounding box center [289, 136] width 24 height 9
type input "9"
click at [104, 144] on input "text" at bounding box center [100, 142] width 18 height 15
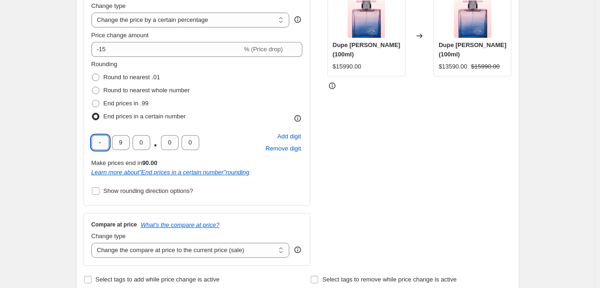
type input "9"
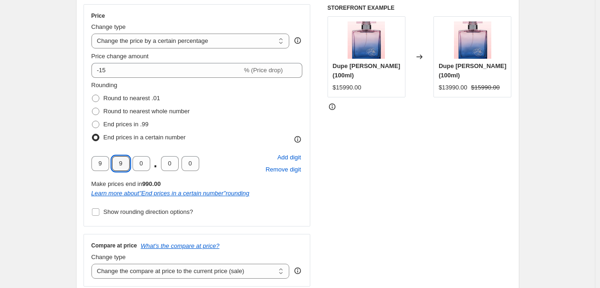
click at [318, 136] on div "Price Change type Change the price to a certain amount Change the price by a ce…" at bounding box center [298, 145] width 428 height 283
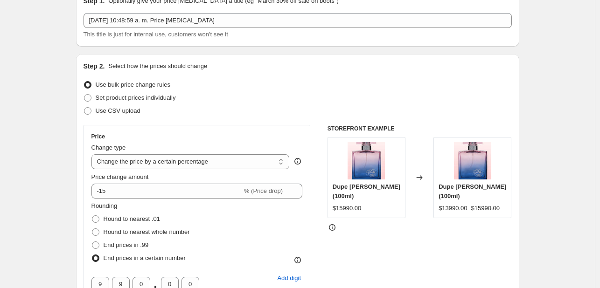
scroll to position [0, 0]
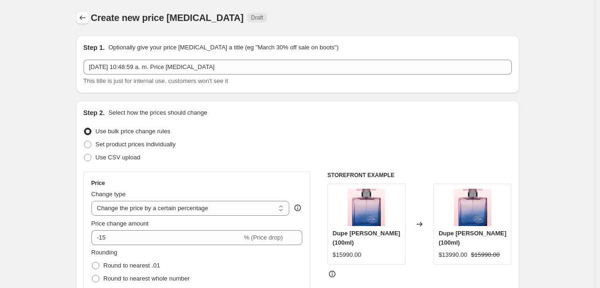
click at [84, 19] on icon "Price change jobs" at bounding box center [82, 17] width 9 height 9
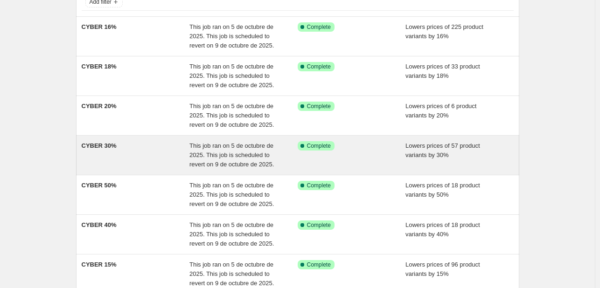
scroll to position [69, 0]
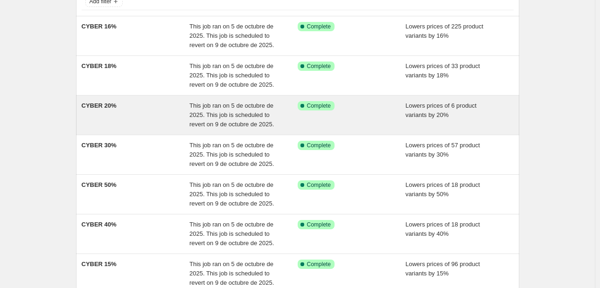
click at [97, 105] on span "CYBER 20%" at bounding box center [99, 105] width 35 height 7
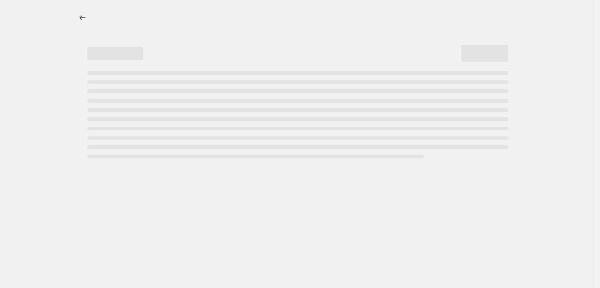
select select "percentage"
select select "tag"
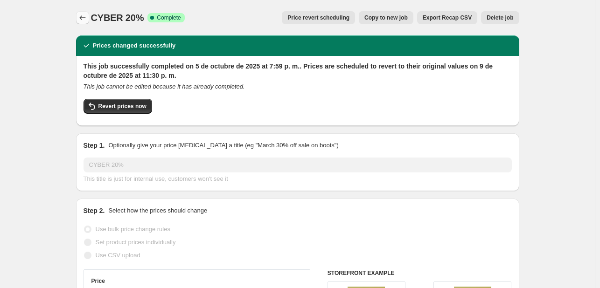
click at [81, 20] on icon "Price change jobs" at bounding box center [82, 17] width 9 height 9
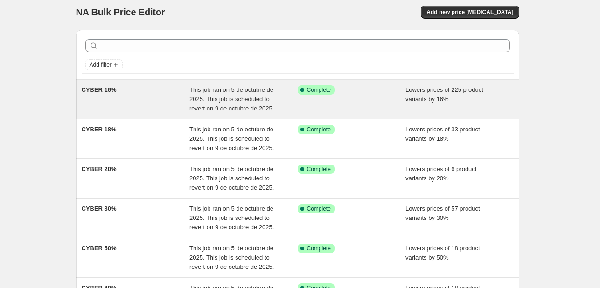
scroll to position [5, 0]
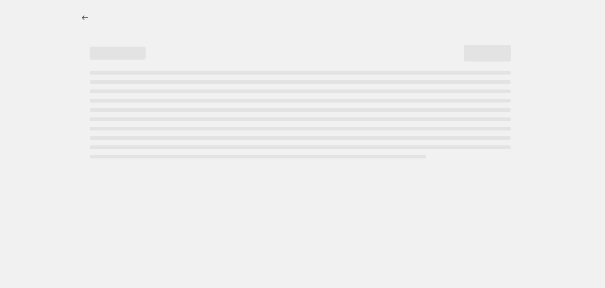
select select "percentage"
select select "tag"
